Goal: Book appointment/travel/reservation

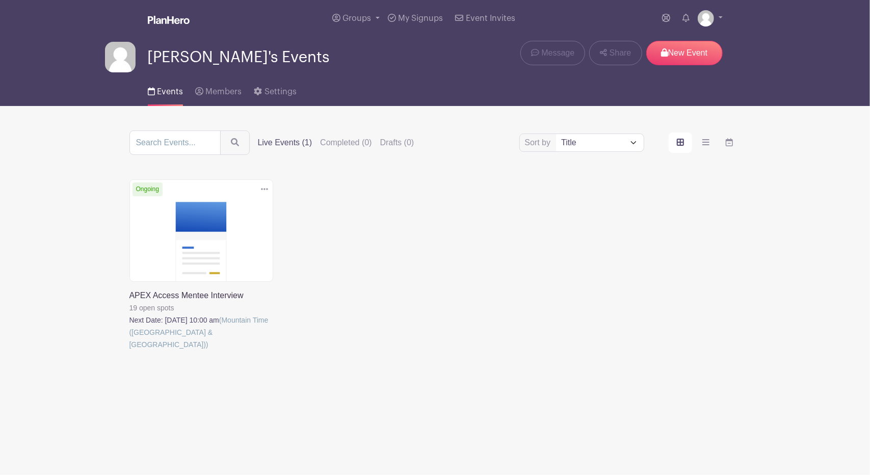
click at [130, 351] on link at bounding box center [130, 351] width 0 height 0
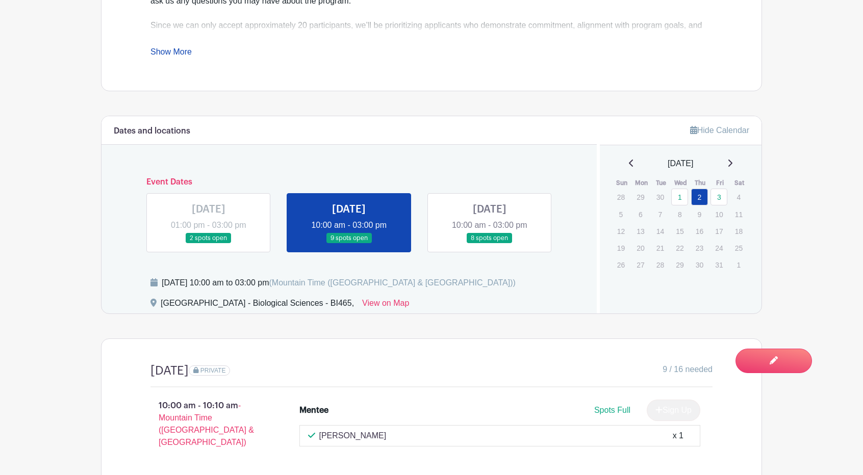
scroll to position [510, 0]
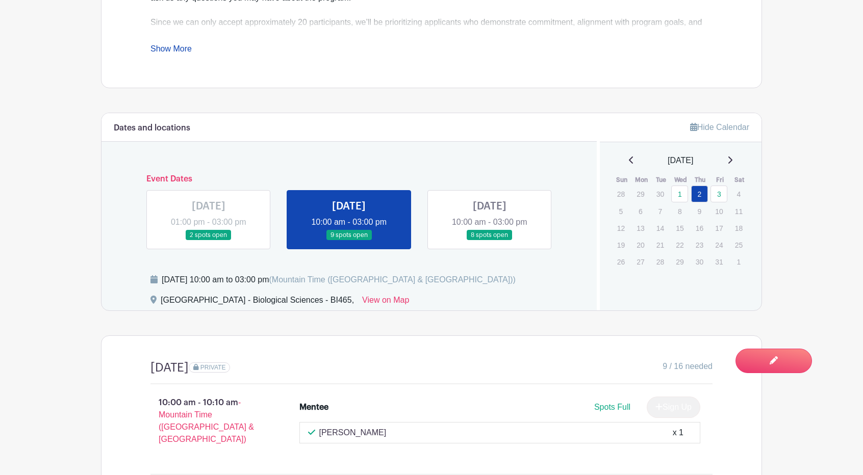
click at [489, 241] on link at bounding box center [489, 241] width 0 height 0
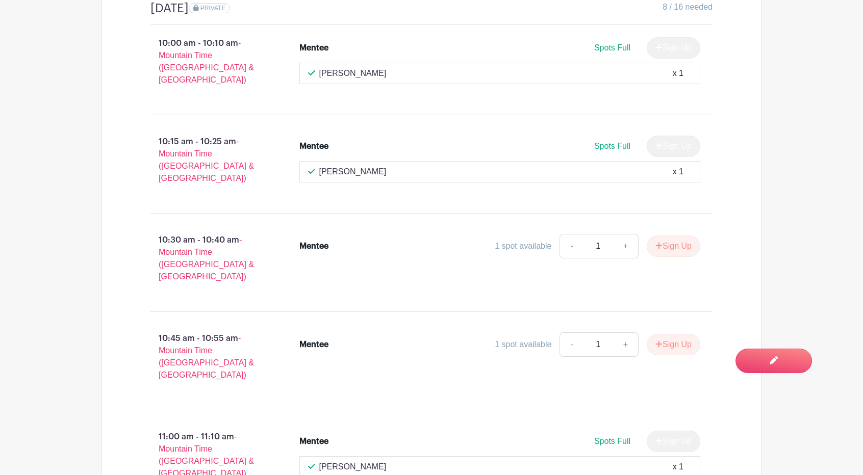
scroll to position [1173, 0]
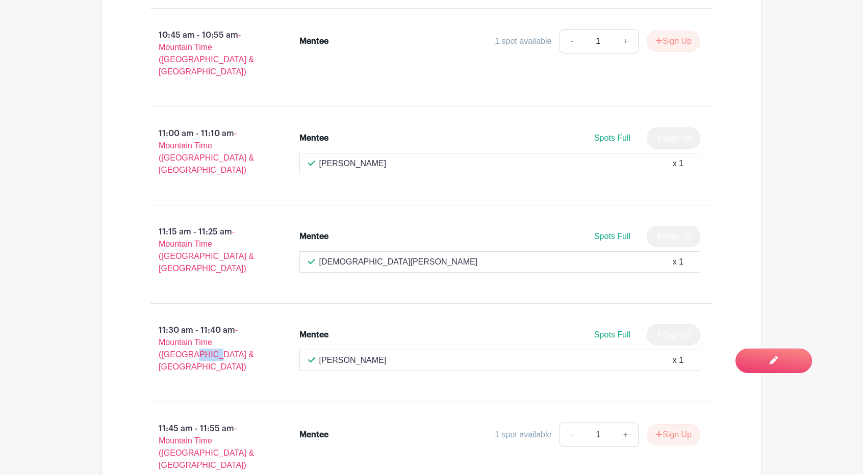
drag, startPoint x: 168, startPoint y: 289, endPoint x: 204, endPoint y: 289, distance: 36.2
click at [204, 320] on p "11:30 am - 11:40 am - Mountain Time ([GEOGRAPHIC_DATA] & [GEOGRAPHIC_DATA])" at bounding box center [208, 348] width 149 height 57
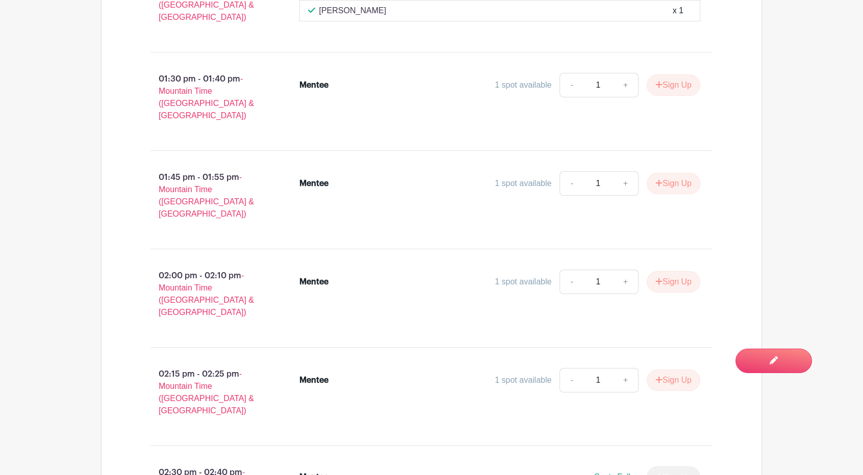
scroll to position [1836, 0]
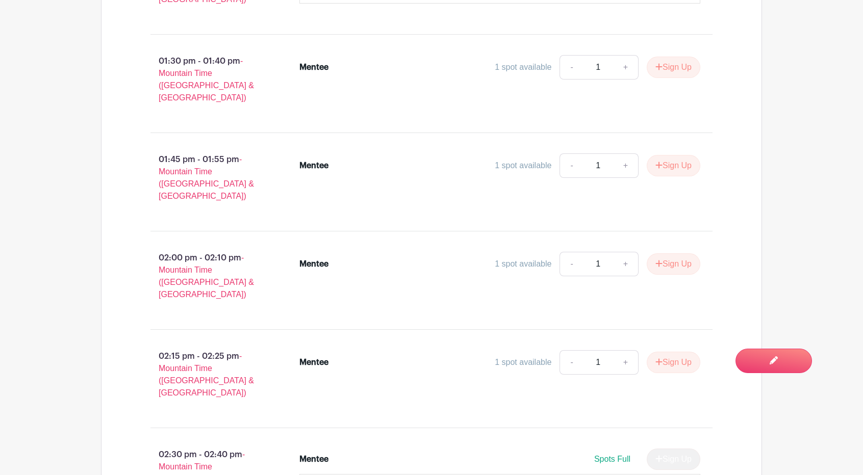
drag, startPoint x: 333, startPoint y: 383, endPoint x: 148, endPoint y: 390, distance: 184.7
drag, startPoint x: 204, startPoint y: 399, endPoint x: 135, endPoint y: 364, distance: 77.8
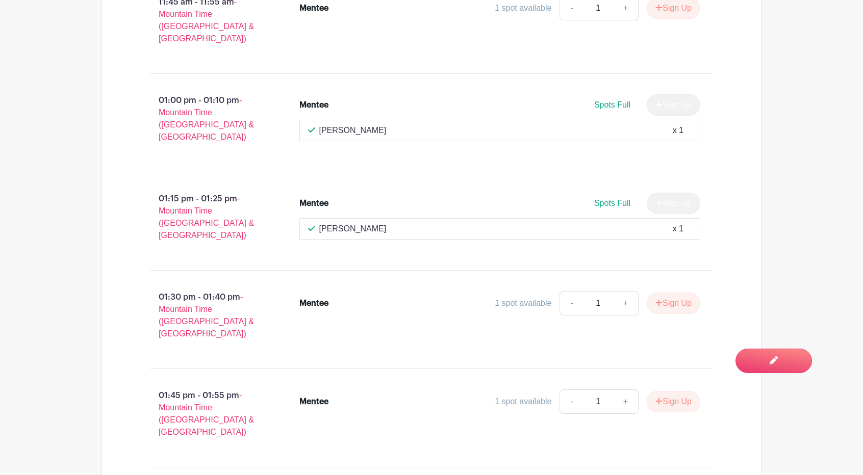
scroll to position [1581, 0]
